Goal: Task Accomplishment & Management: Manage account settings

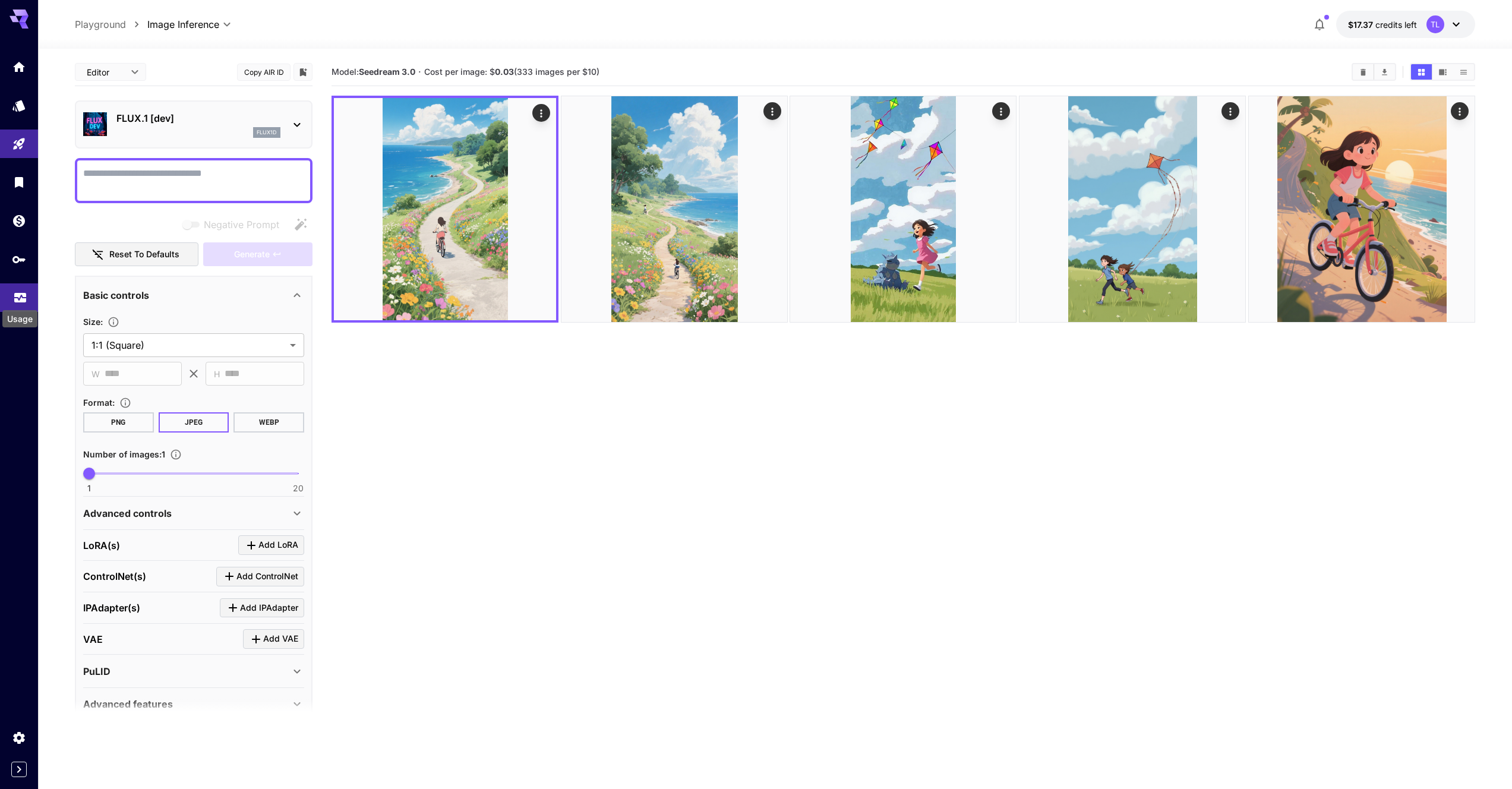
click at [21, 294] on icon "Usage" at bounding box center [20, 295] width 15 height 15
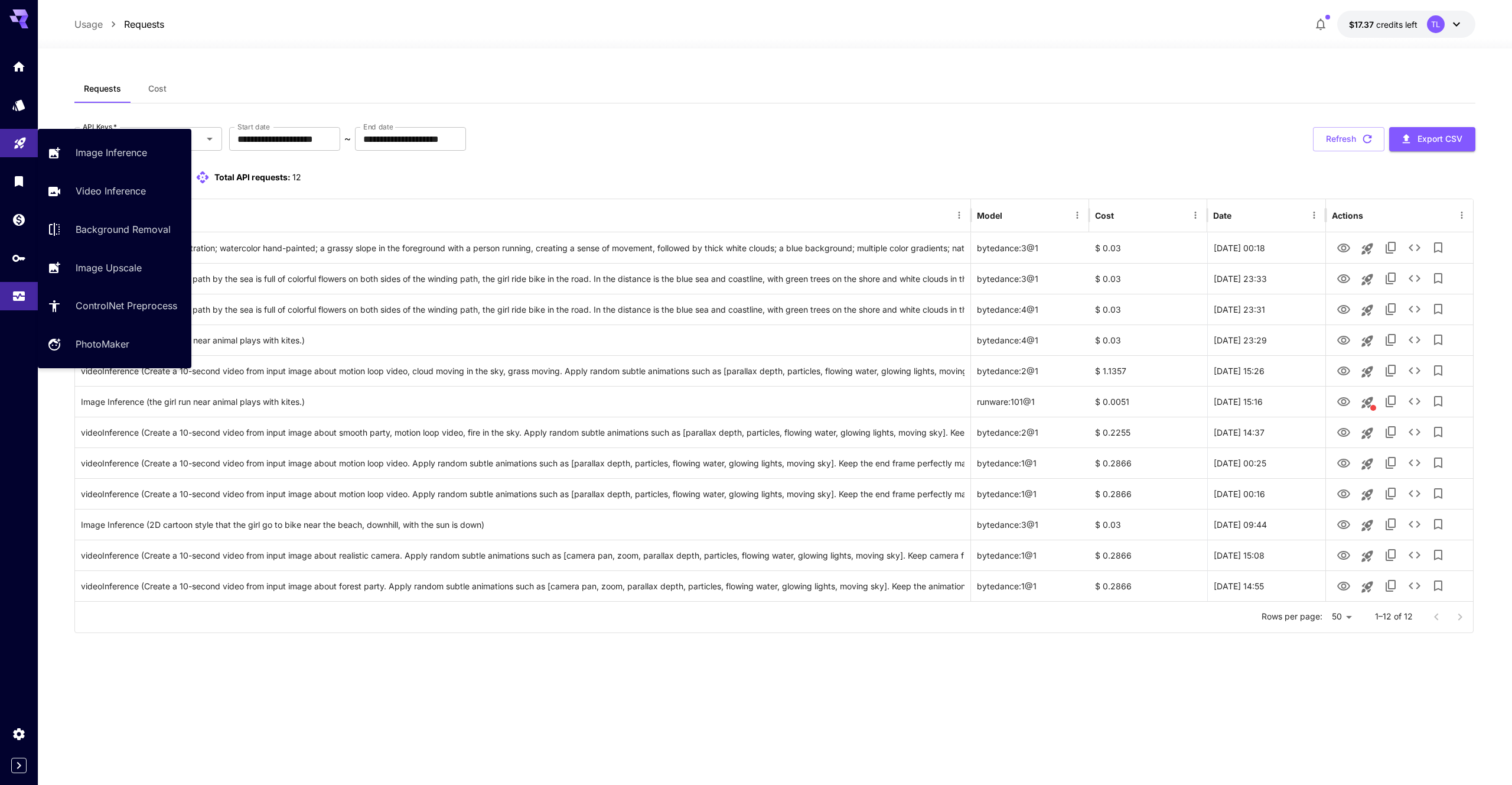
click at [21, 141] on icon "Playground" at bounding box center [20, 140] width 12 height 12
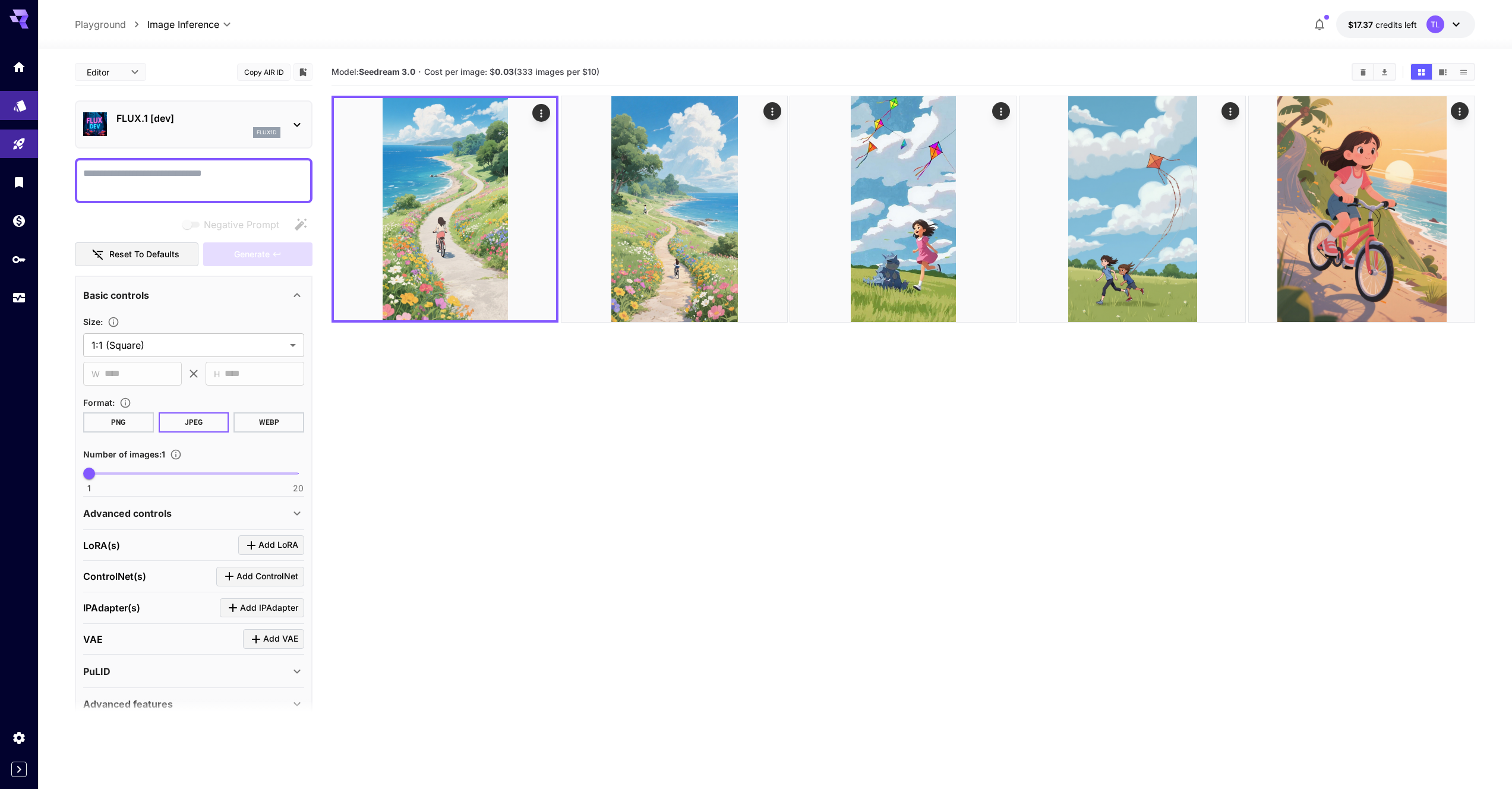
click at [26, 114] on link at bounding box center [19, 105] width 38 height 29
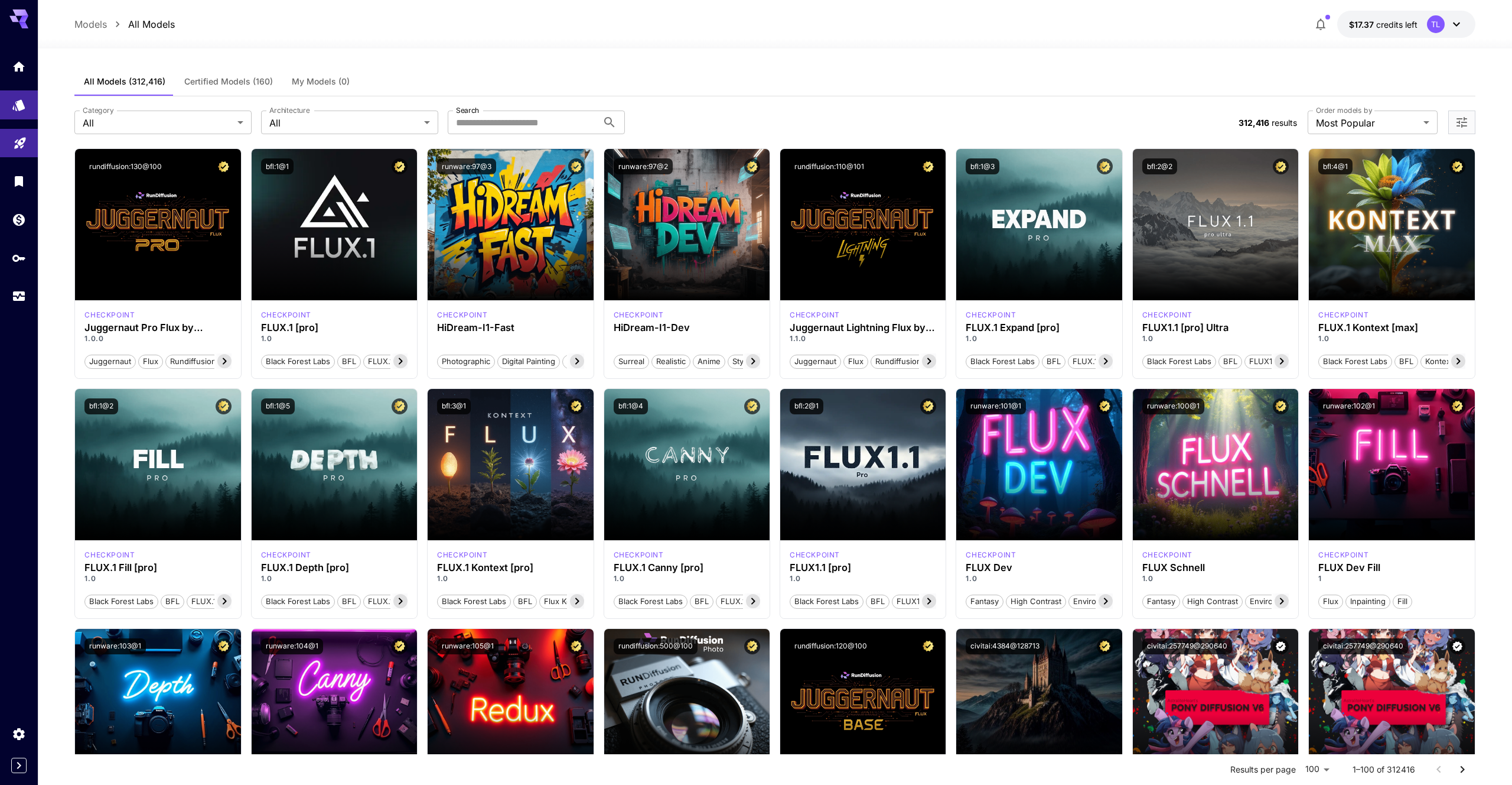
click at [27, 135] on link at bounding box center [19, 143] width 38 height 29
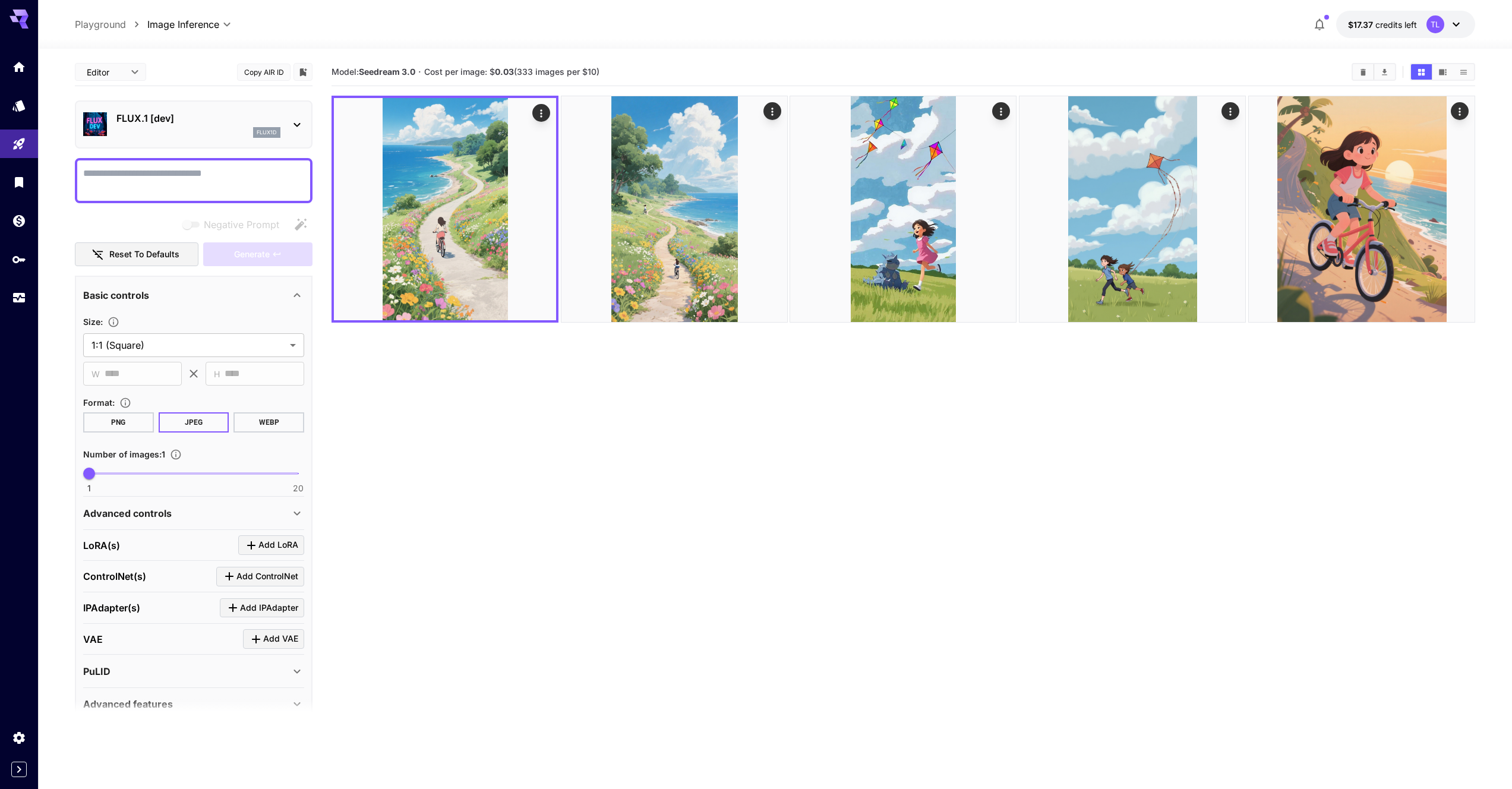
click at [1465, 23] on button "$17.37 credits left TL" at bounding box center [1405, 25] width 139 height 28
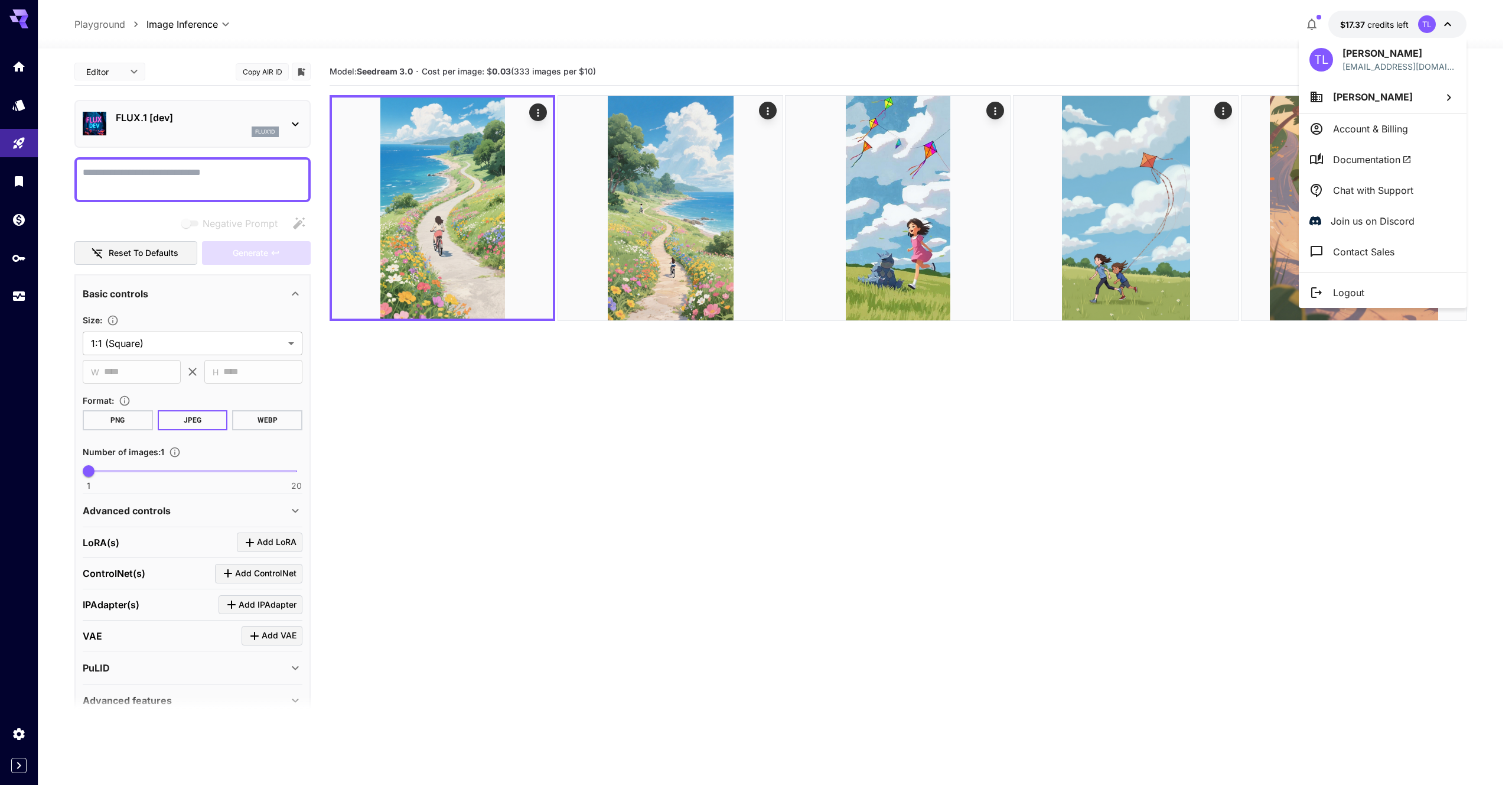
click at [1428, 124] on li "Account & Billing" at bounding box center [1383, 129] width 168 height 30
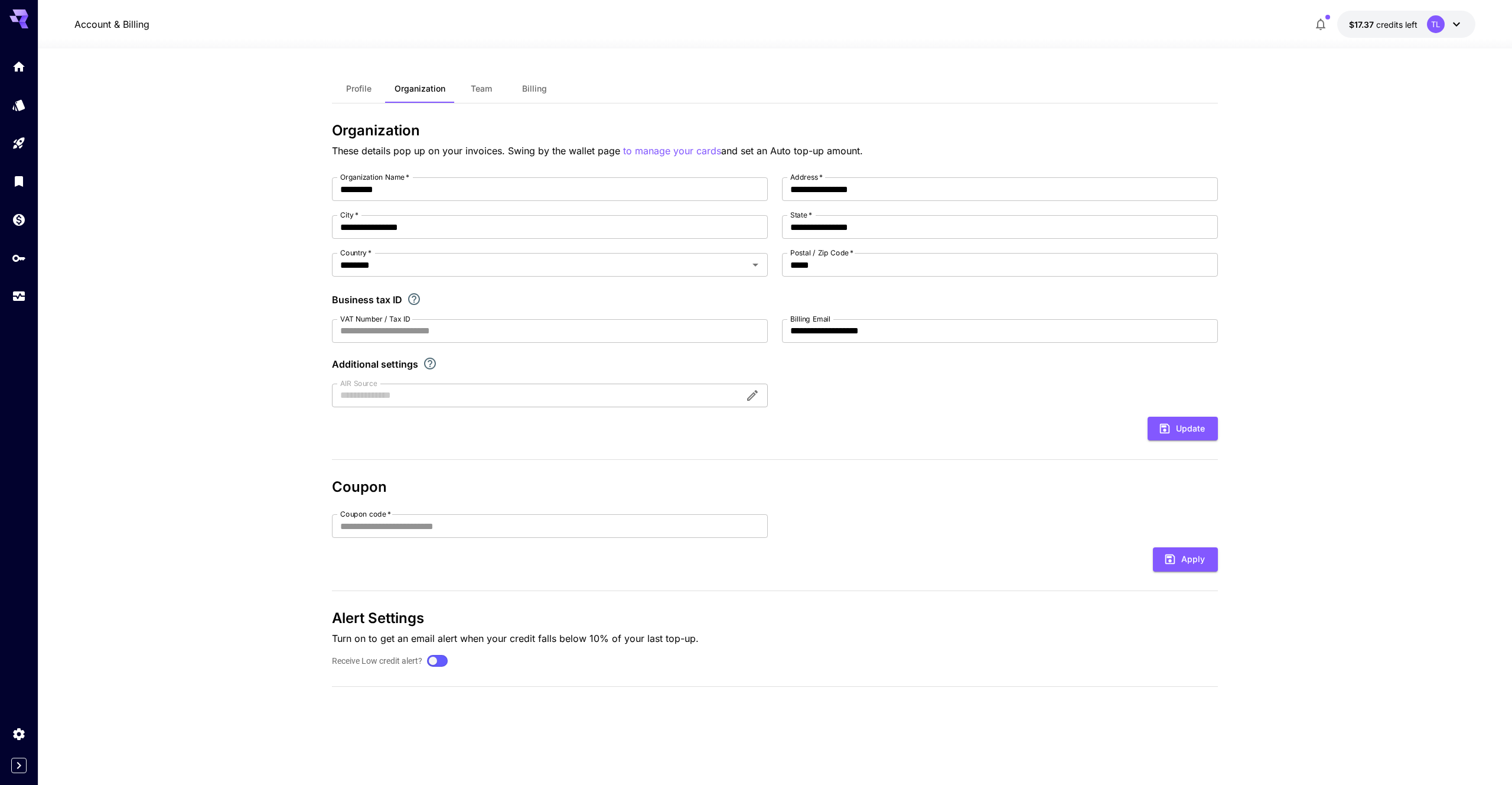
click at [531, 93] on span "Billing" at bounding box center [534, 88] width 25 height 11
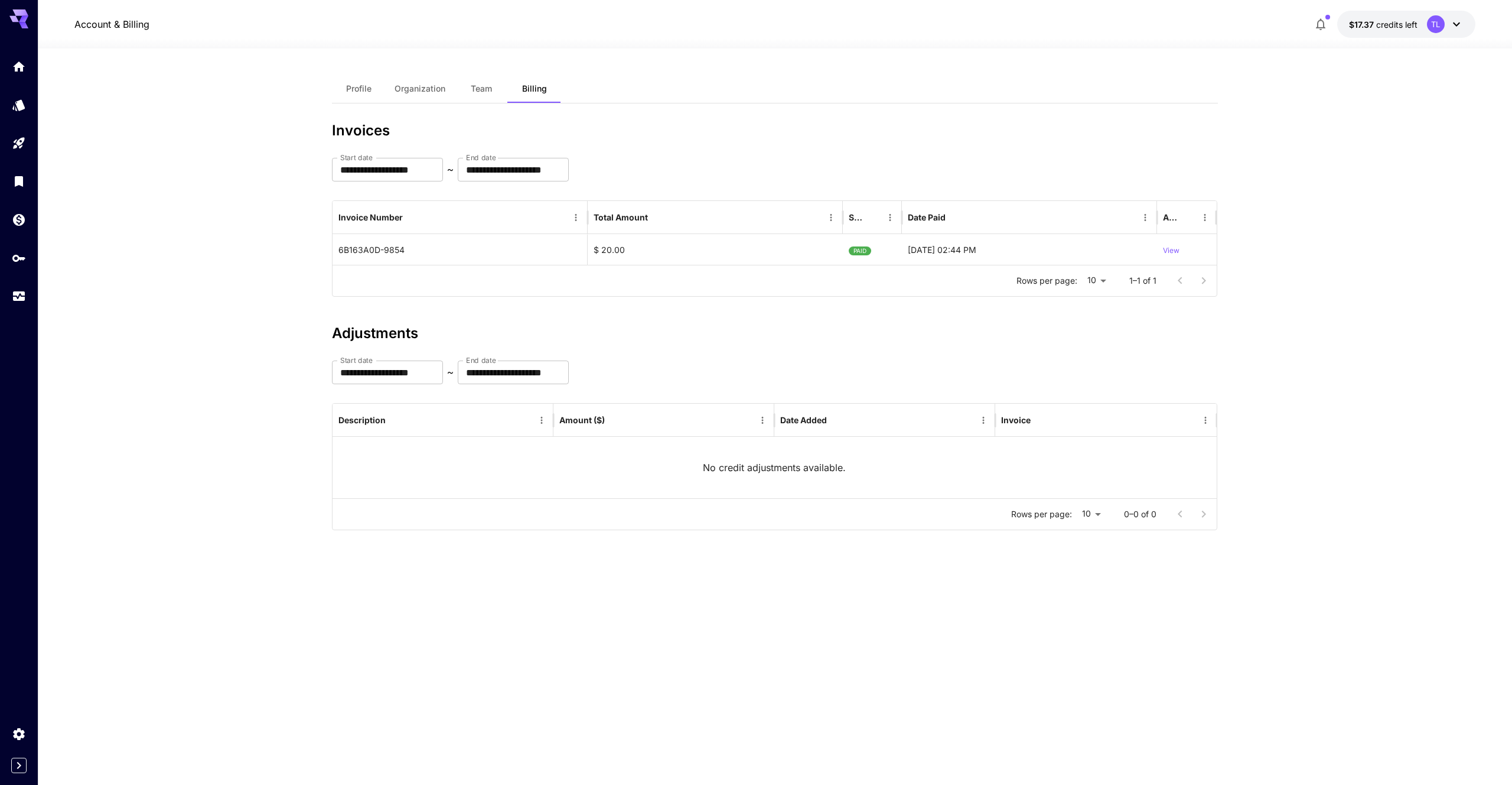
click at [492, 93] on button "Team" at bounding box center [482, 88] width 54 height 28
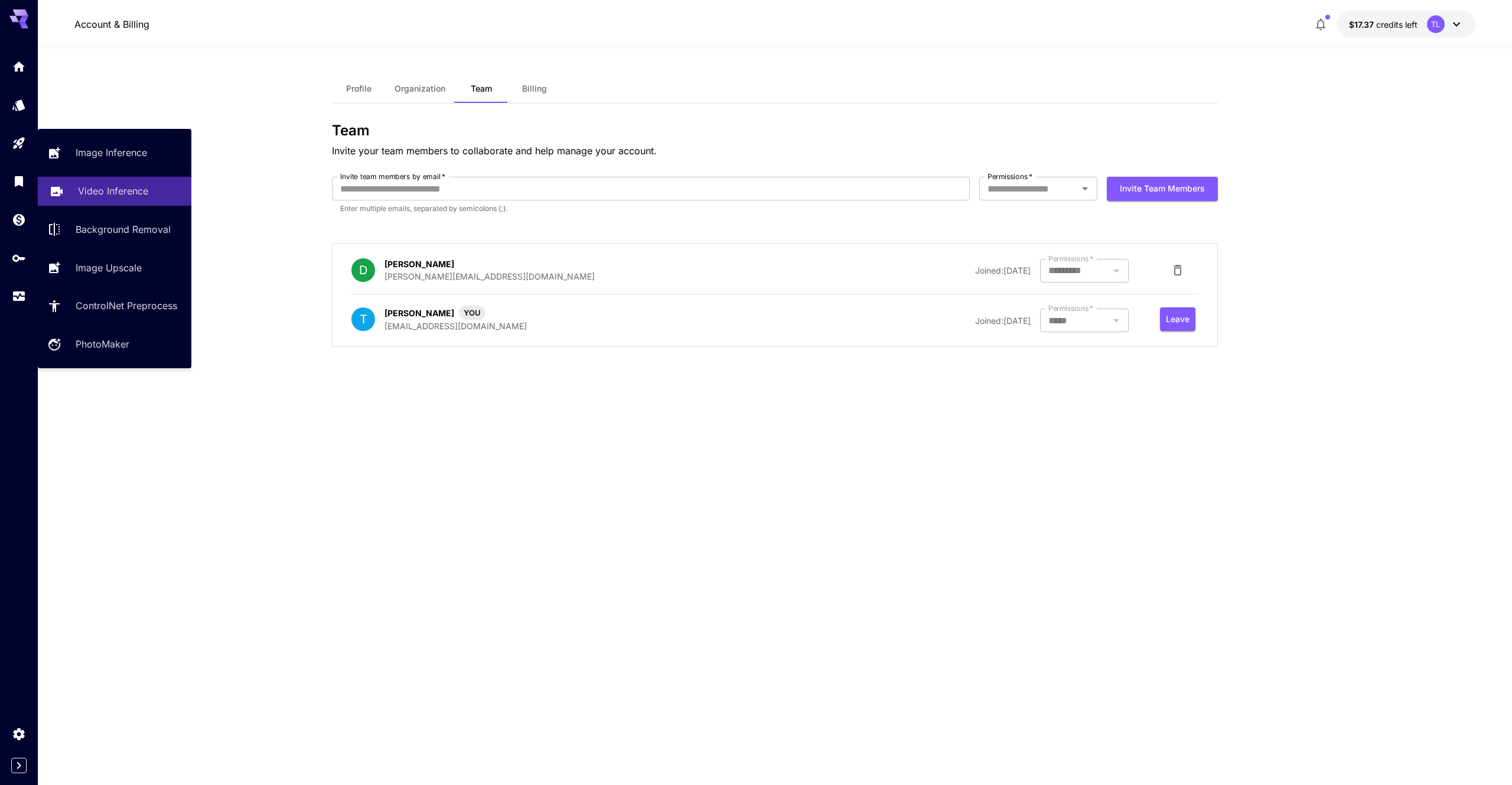
click at [109, 186] on p "Video Inference" at bounding box center [113, 191] width 70 height 14
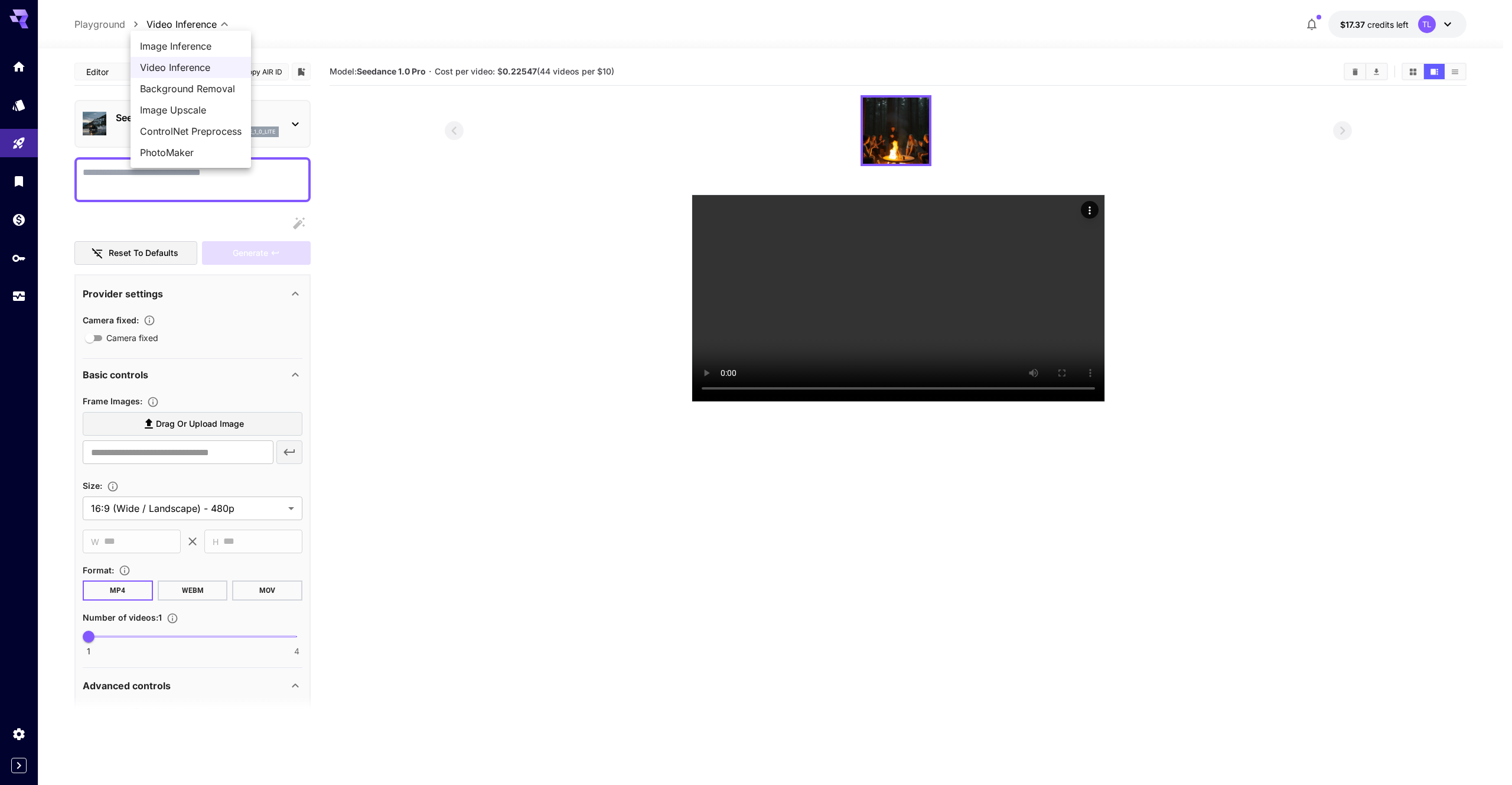
click at [218, 24] on body "**********" at bounding box center [756, 439] width 1512 height 878
click at [440, 185] on div at bounding box center [756, 392] width 1512 height 785
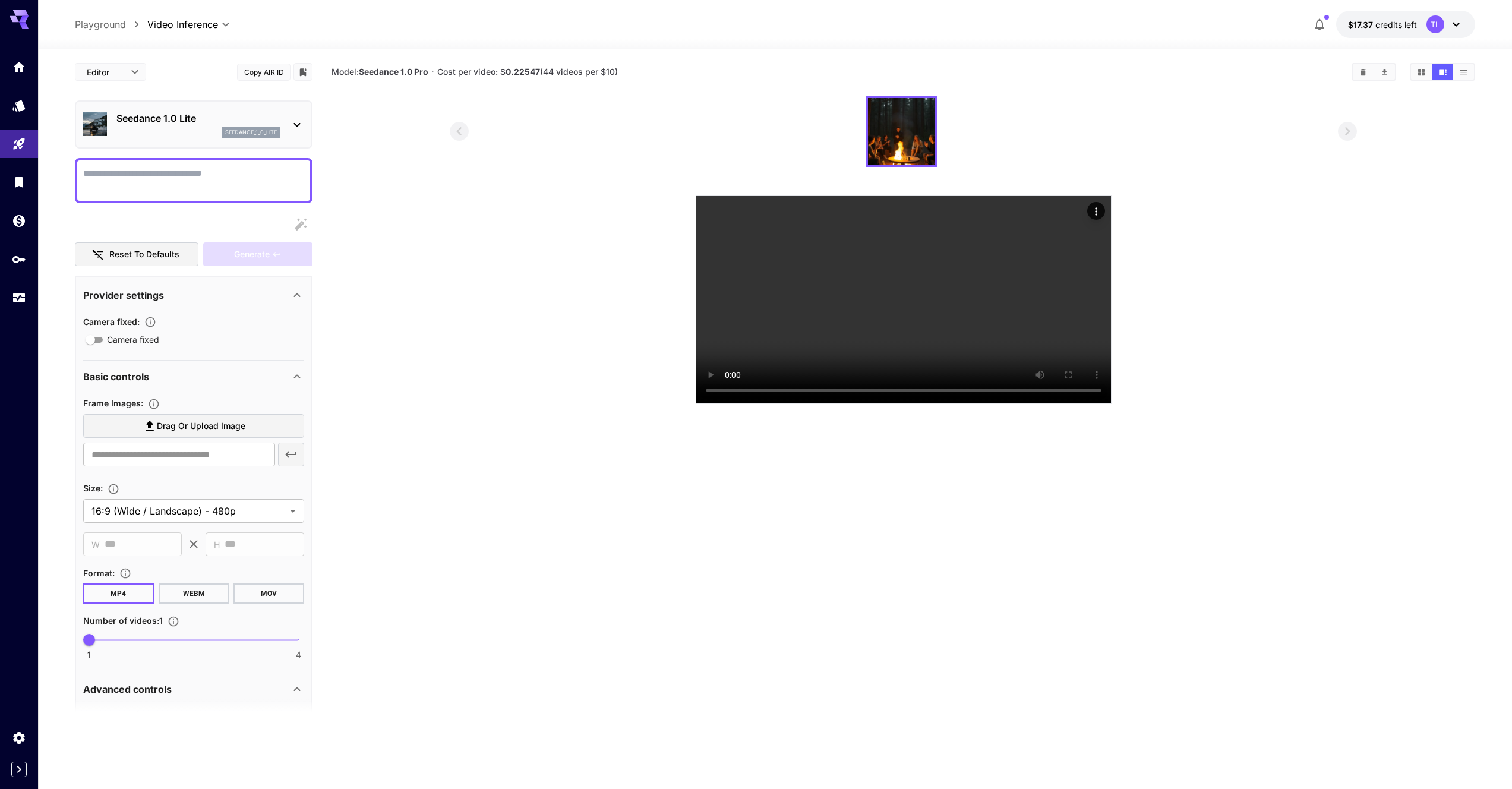
click at [1455, 24] on icon at bounding box center [1456, 25] width 15 height 15
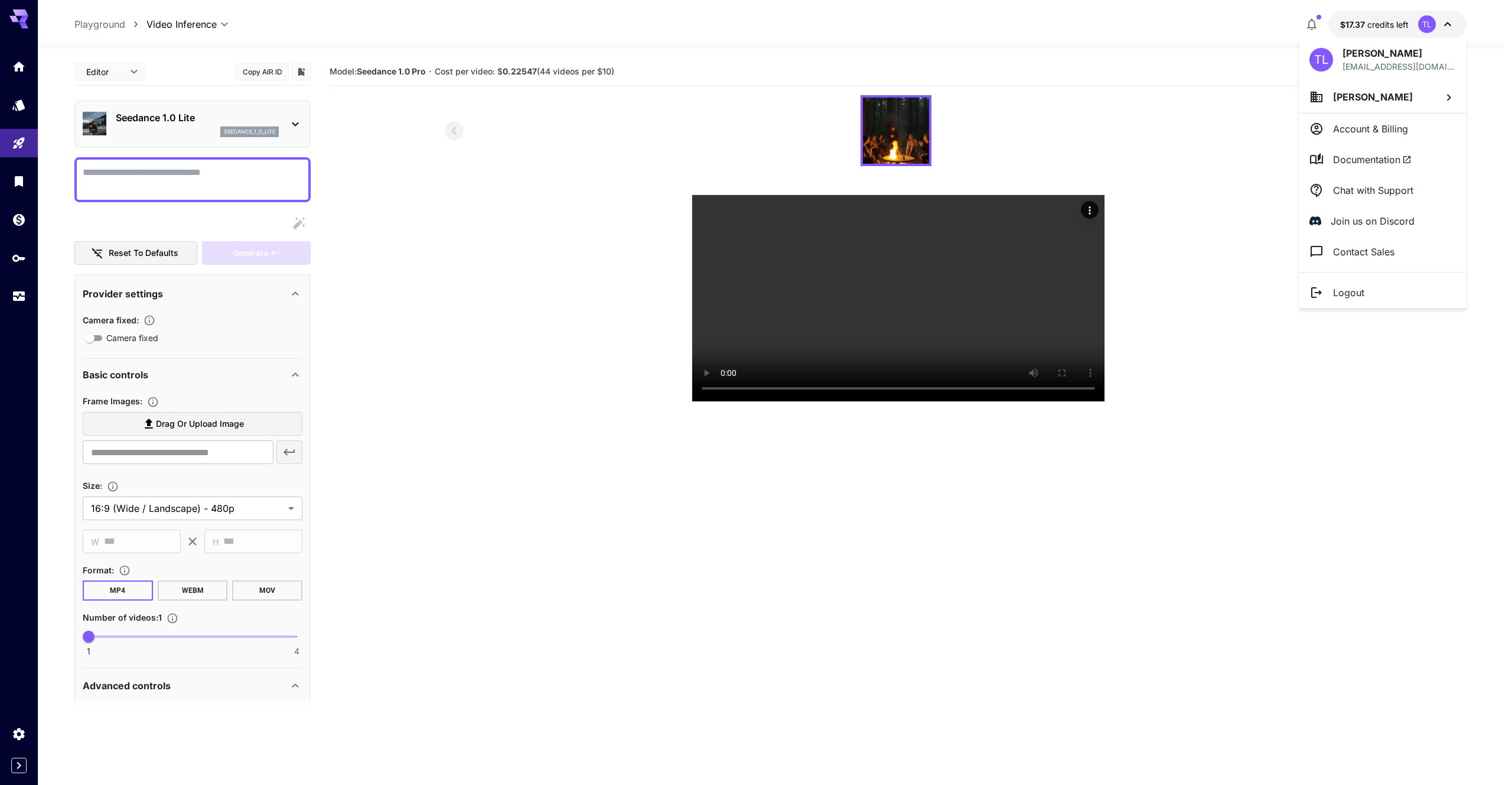
click at [657, 334] on div at bounding box center [756, 392] width 1512 height 785
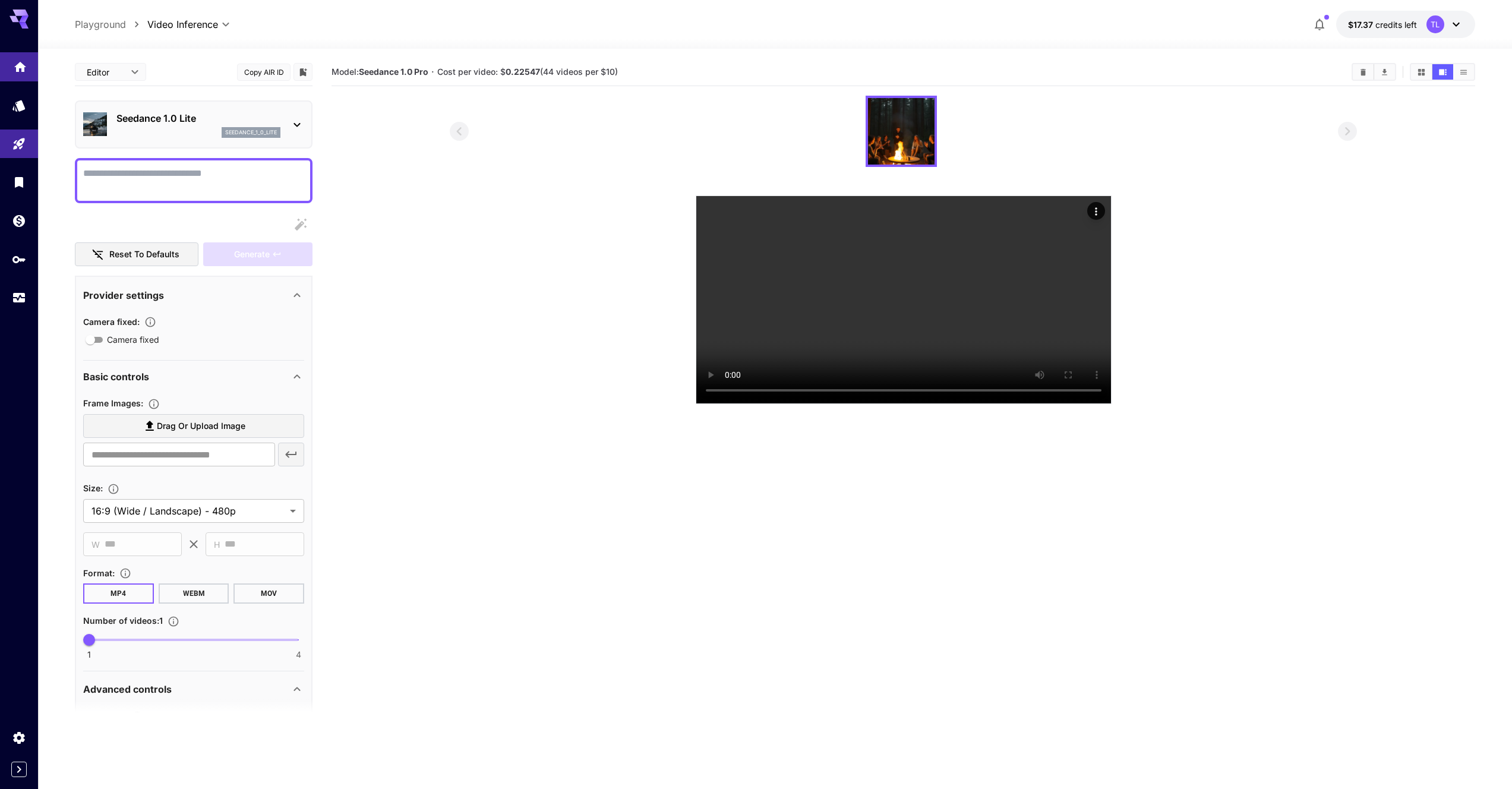
click at [27, 72] on link at bounding box center [19, 67] width 38 height 29
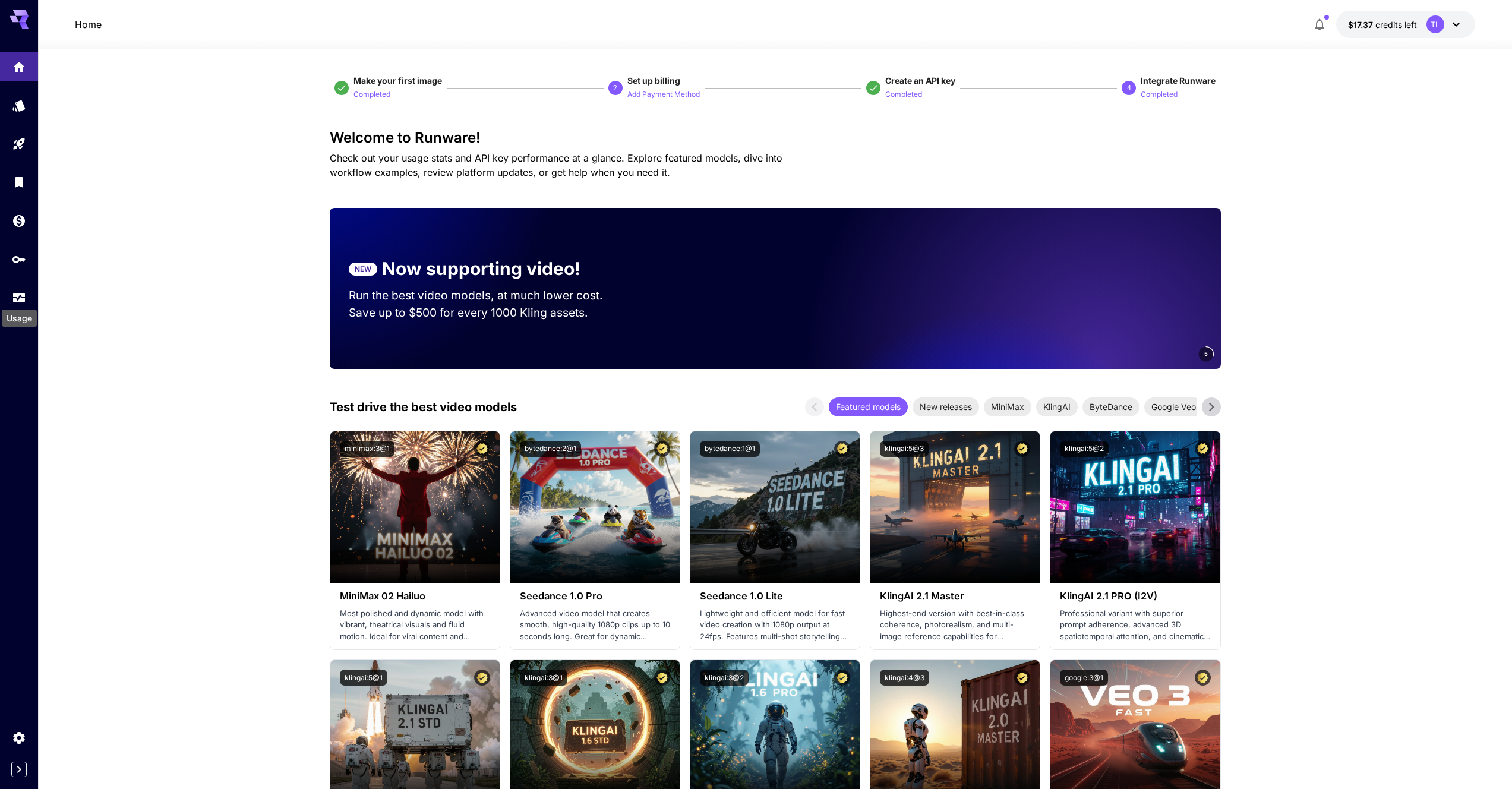
click at [23, 303] on div "Usage" at bounding box center [19, 314] width 37 height 27
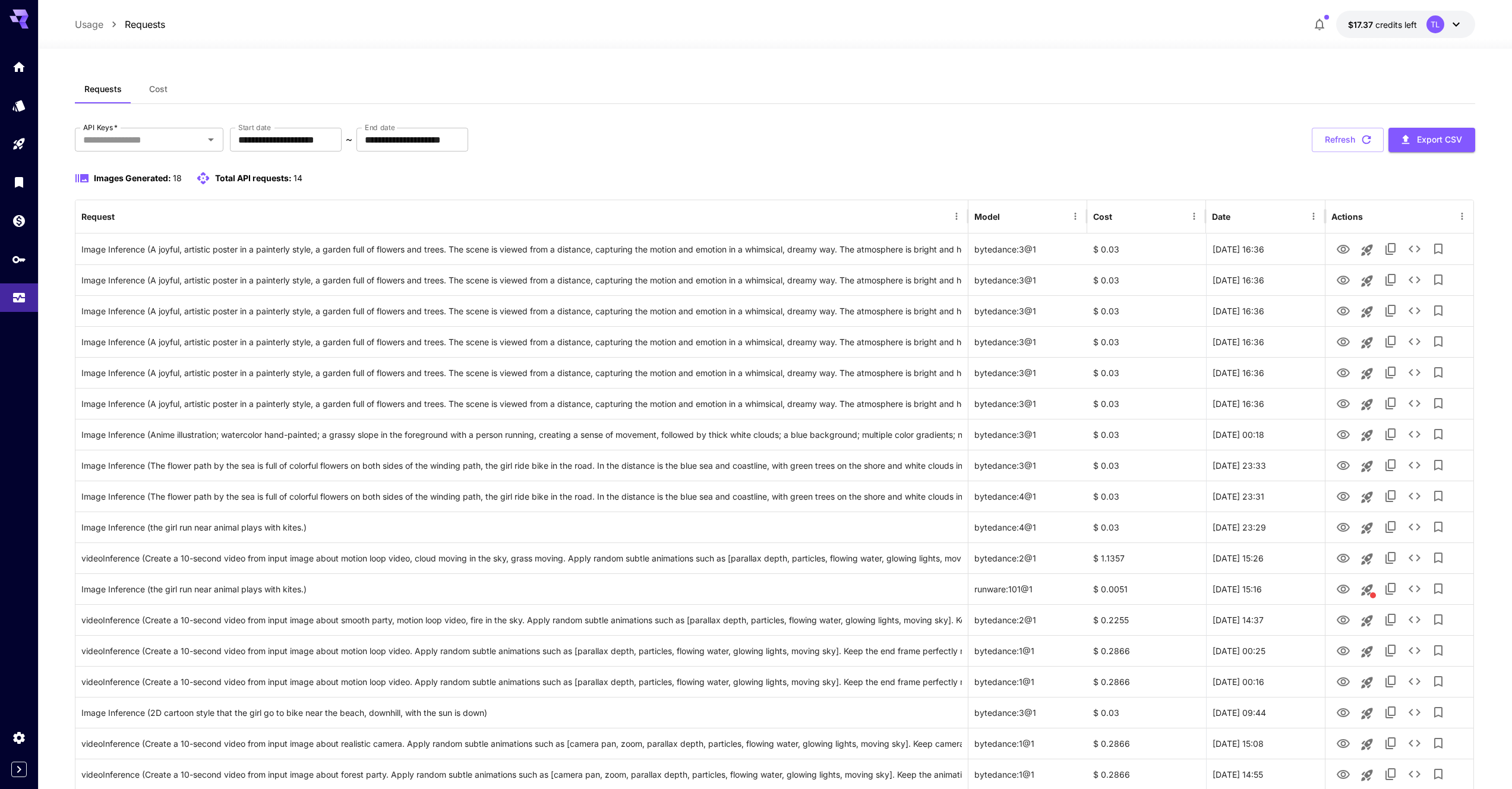
click at [158, 88] on span "Cost" at bounding box center [158, 89] width 18 height 11
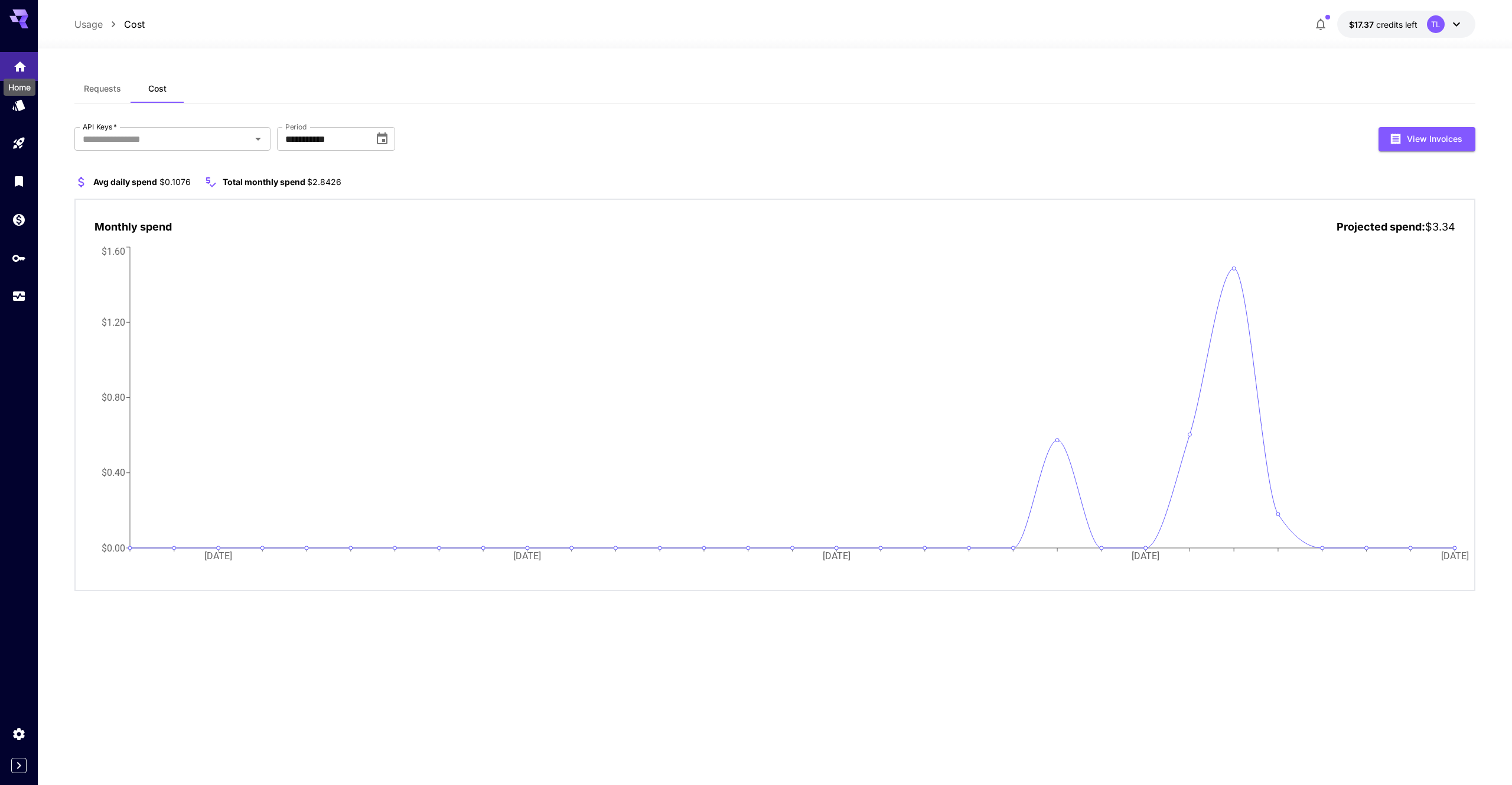
click at [24, 69] on icon "Home" at bounding box center [20, 64] width 14 height 14
